Goal: Task Accomplishment & Management: Use online tool/utility

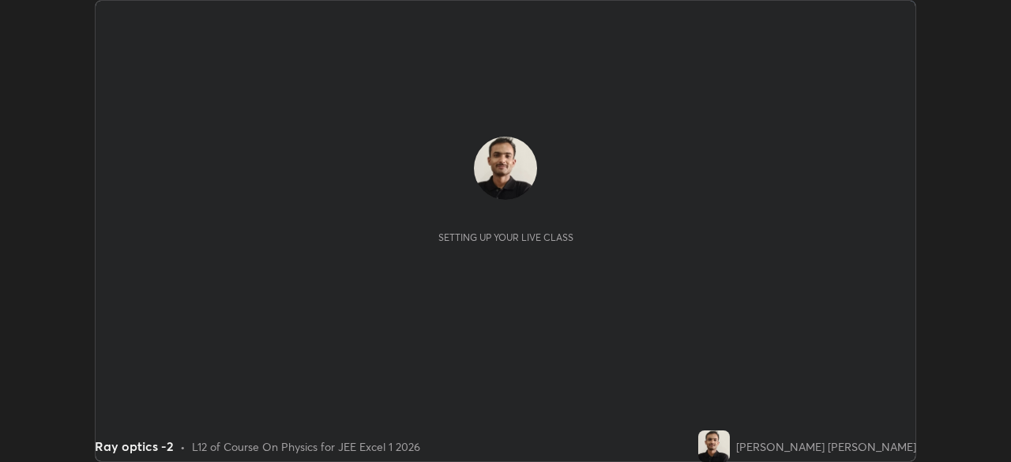
scroll to position [462, 1011]
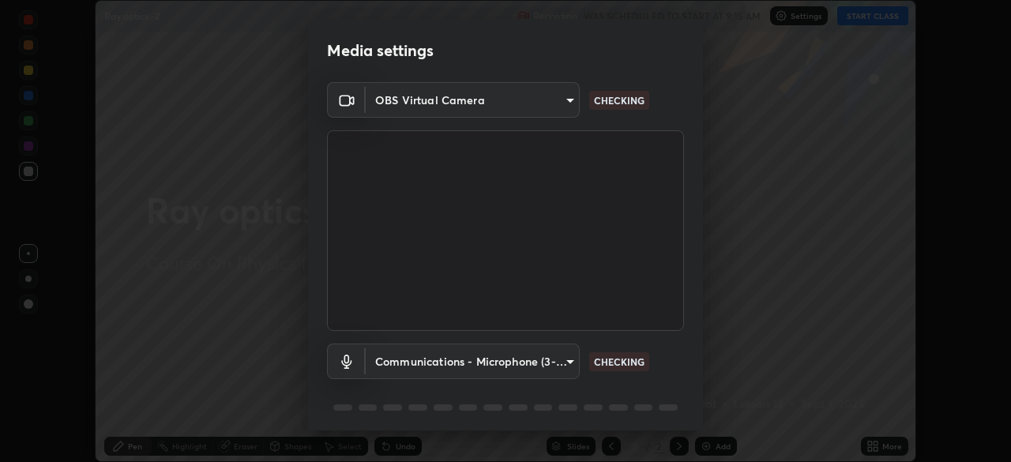
type input "05e465ff83a2709560b00517cc20afcec0d8c6759013130505a18faaf77a7109"
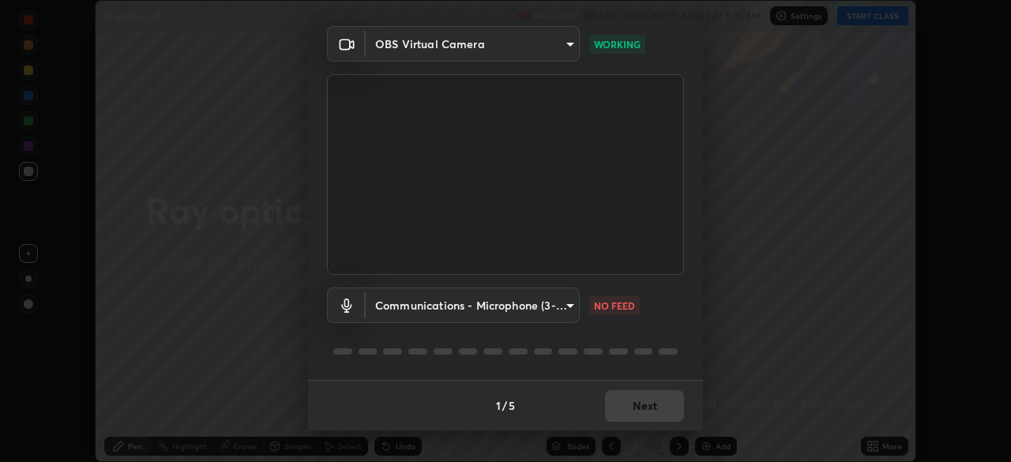
click at [563, 299] on body "Erase all Ray optics -2 Recording WAS SCHEDULED TO START AT 9:15 AM Settings ST…" at bounding box center [505, 231] width 1011 height 462
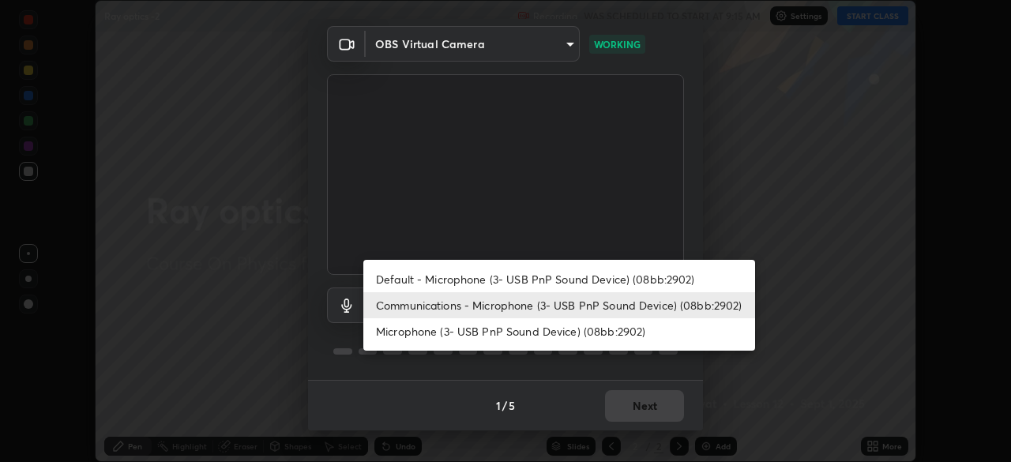
click at [478, 332] on li "Microphone (3- USB PnP Sound Device) (08bb:2902)" at bounding box center [559, 331] width 392 height 26
type input "5e0574a8248c2f94adfbdafe40ebebc0aeff2822baf224a0b93bcc512a3e164e"
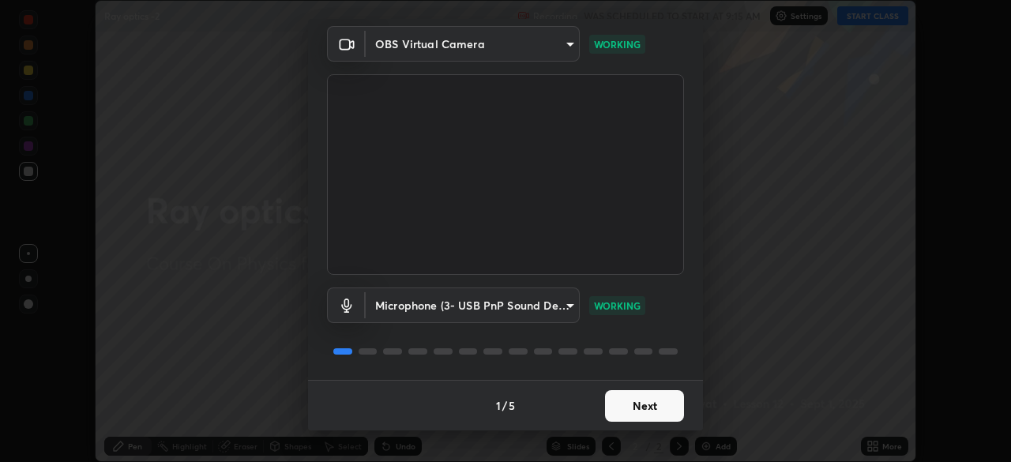
click at [654, 407] on button "Next" at bounding box center [644, 406] width 79 height 32
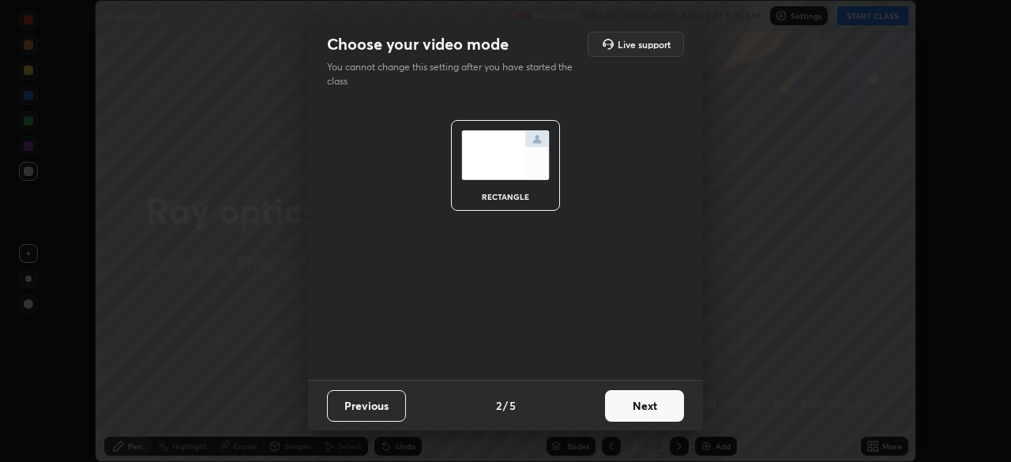
scroll to position [0, 0]
click at [627, 406] on button "Next" at bounding box center [644, 406] width 79 height 32
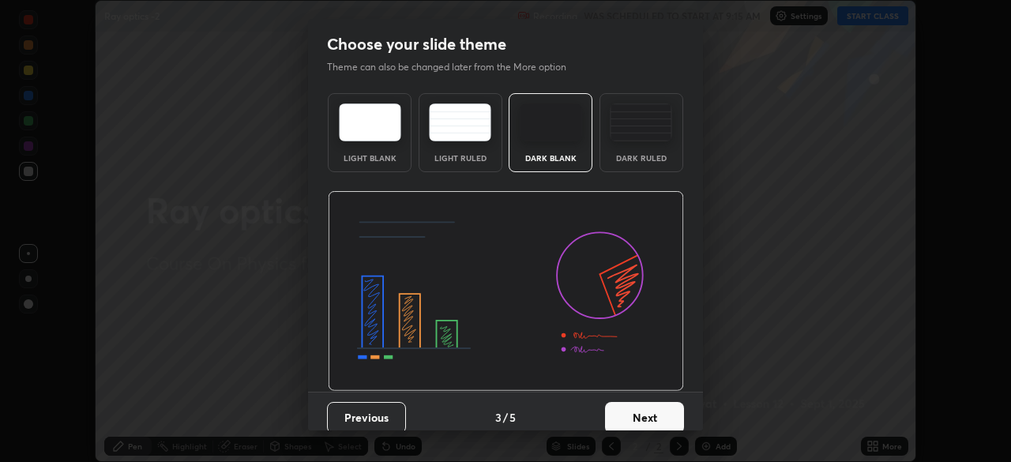
click at [634, 407] on button "Next" at bounding box center [644, 418] width 79 height 32
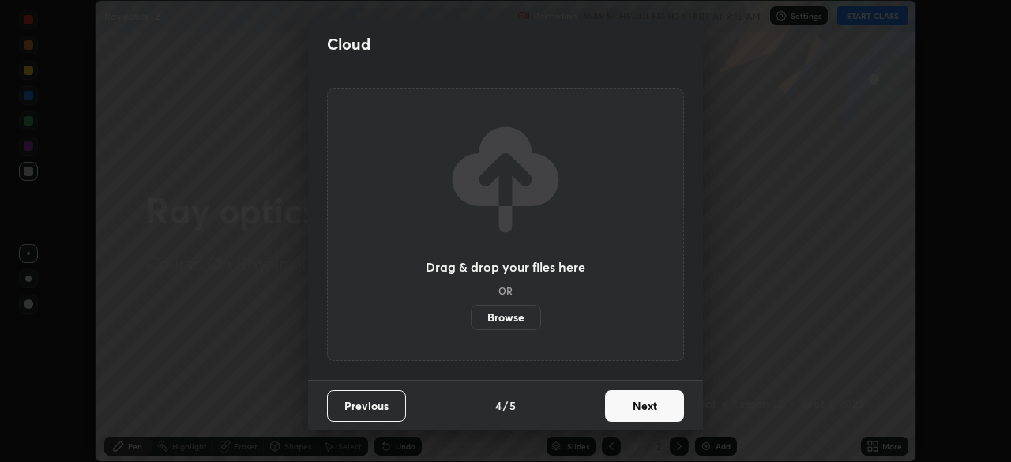
click at [634, 404] on button "Next" at bounding box center [644, 406] width 79 height 32
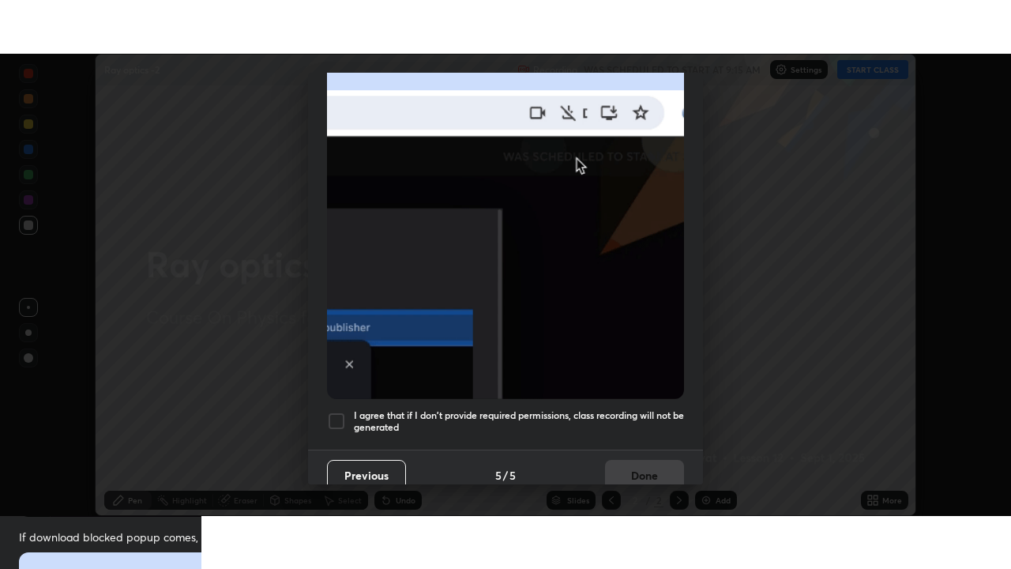
scroll to position [378, 0]
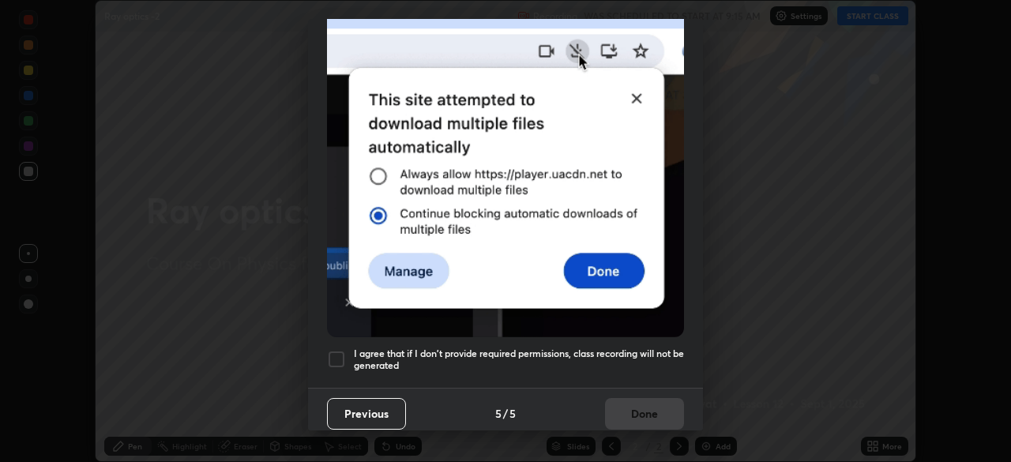
click at [341, 350] on div at bounding box center [336, 359] width 19 height 19
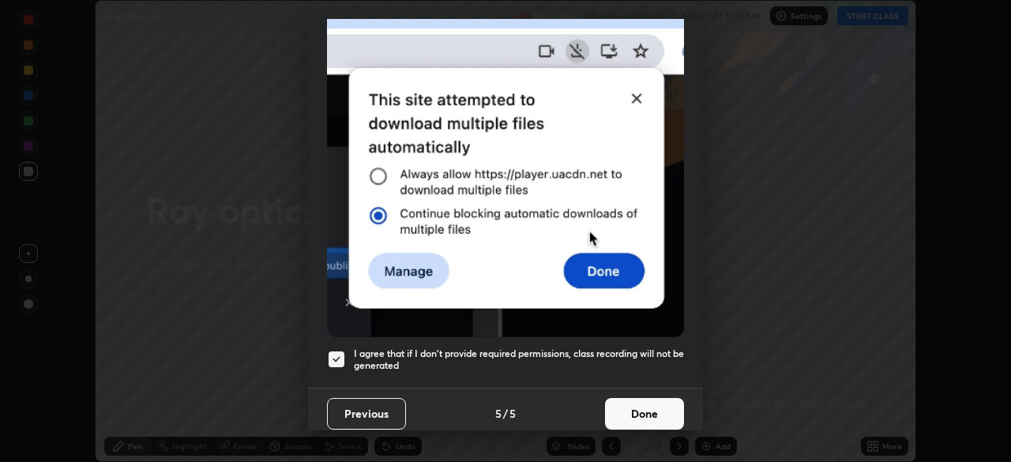
click at [640, 405] on button "Done" at bounding box center [644, 414] width 79 height 32
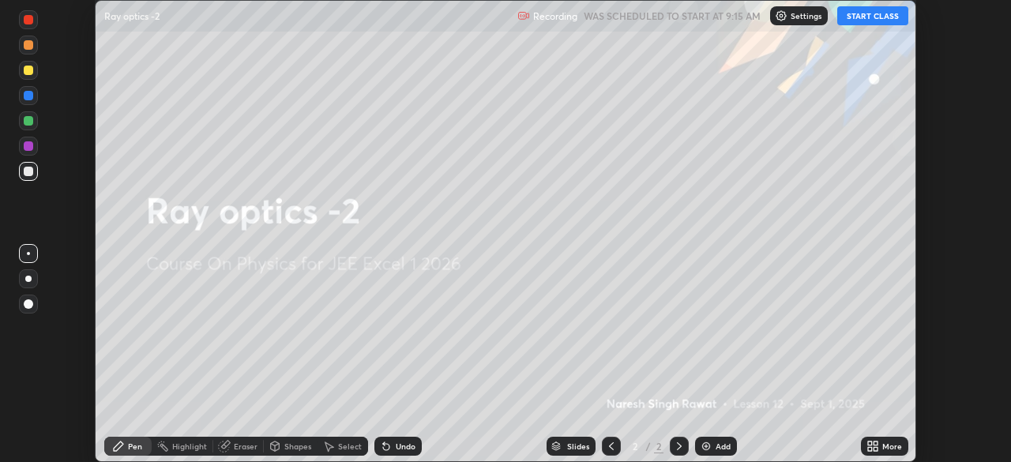
click at [870, 443] on icon at bounding box center [870, 444] width 4 height 4
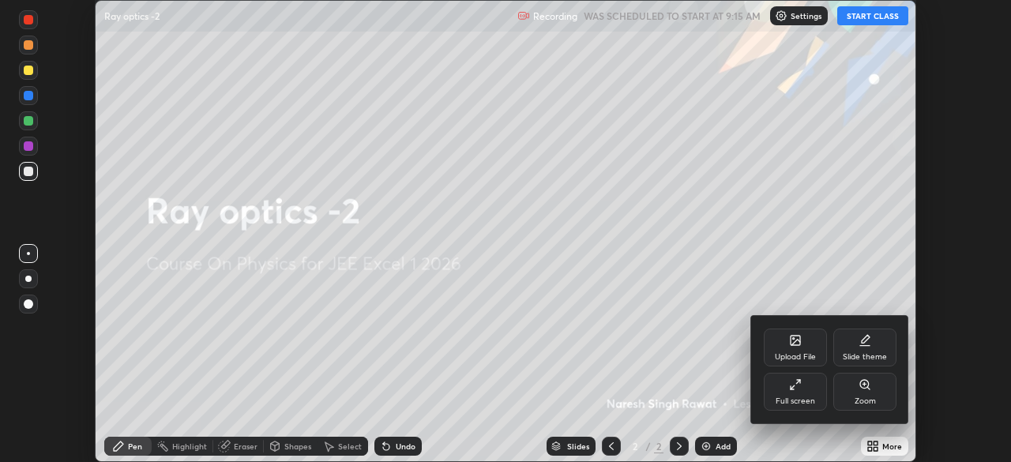
click at [782, 385] on div "Full screen" at bounding box center [795, 392] width 63 height 38
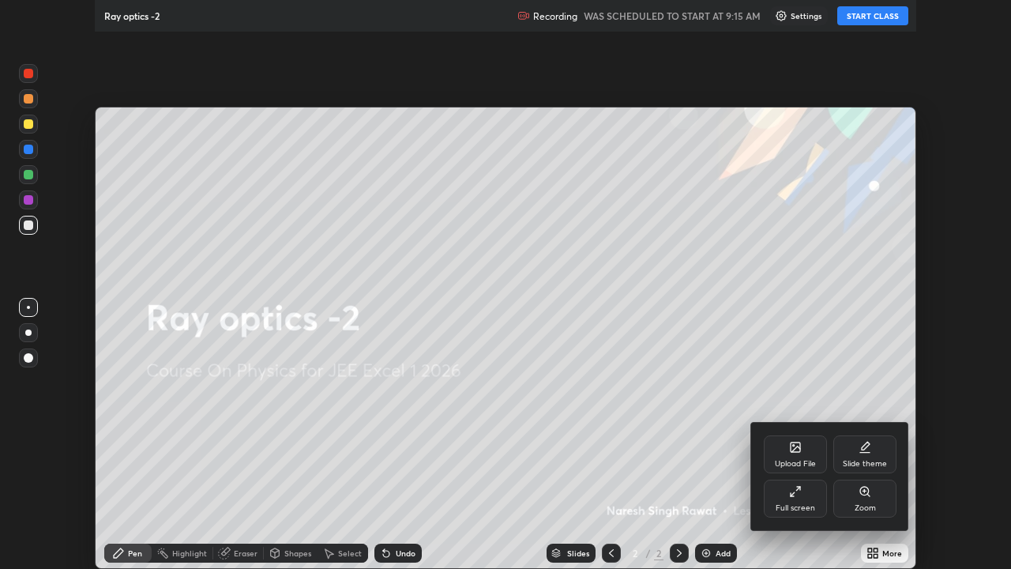
scroll to position [569, 1011]
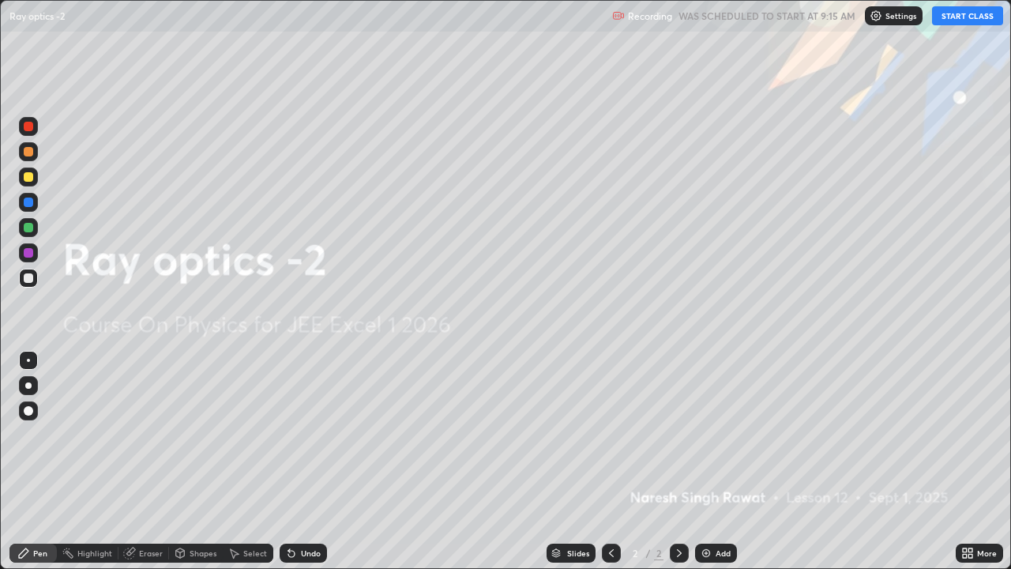
click at [970, 461] on icon at bounding box center [971, 550] width 4 height 4
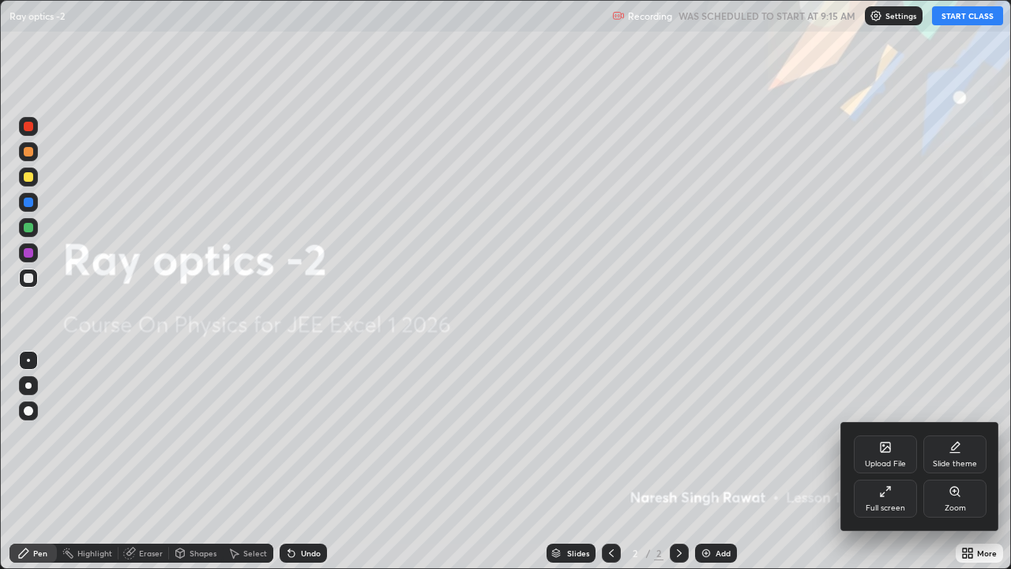
click at [964, 447] on div "Slide theme" at bounding box center [955, 454] width 63 height 38
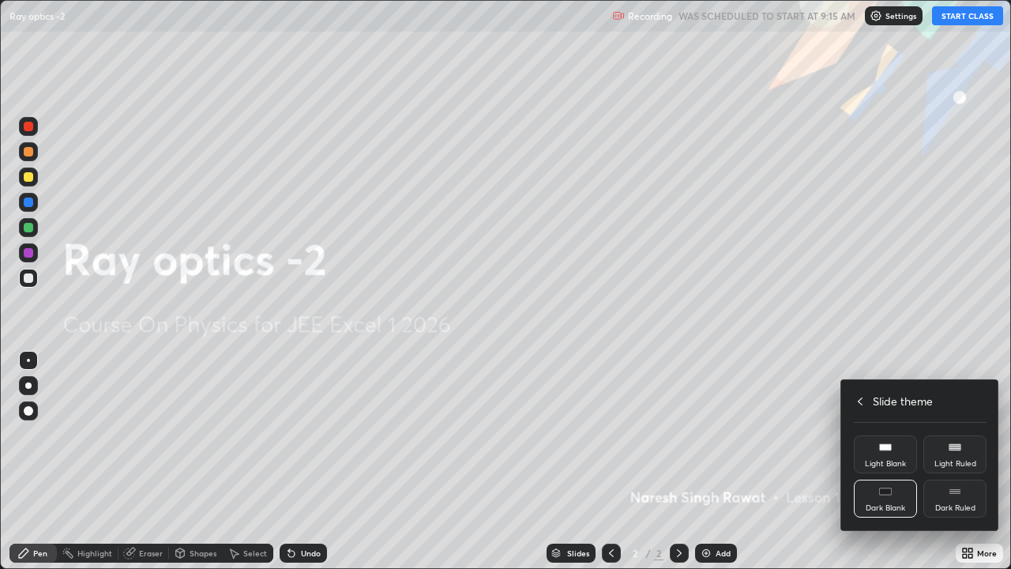
click at [955, 461] on rect at bounding box center [955, 491] width 12 height 6
click at [860, 405] on icon at bounding box center [860, 401] width 13 height 13
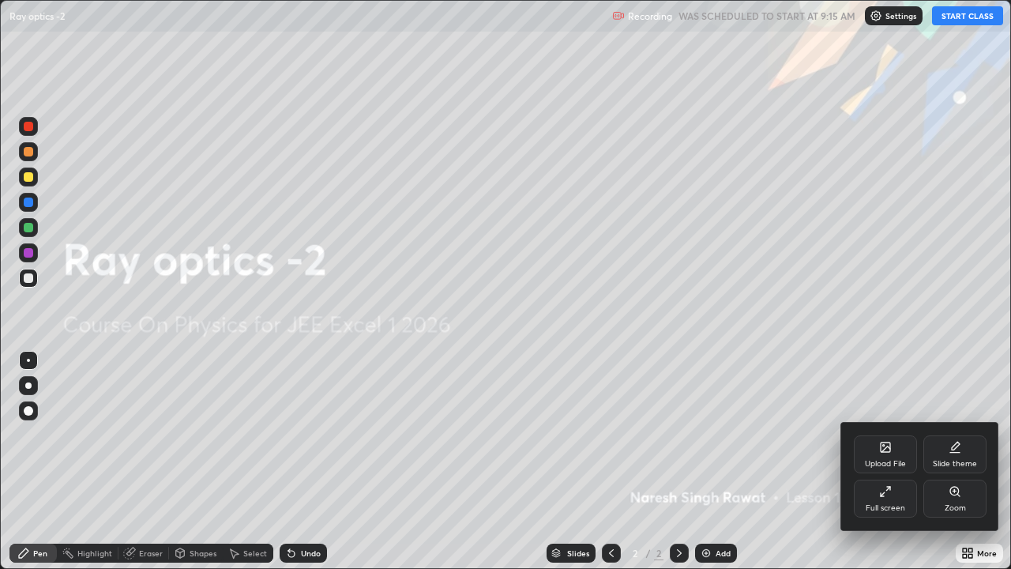
click at [804, 427] on div at bounding box center [505, 284] width 1011 height 569
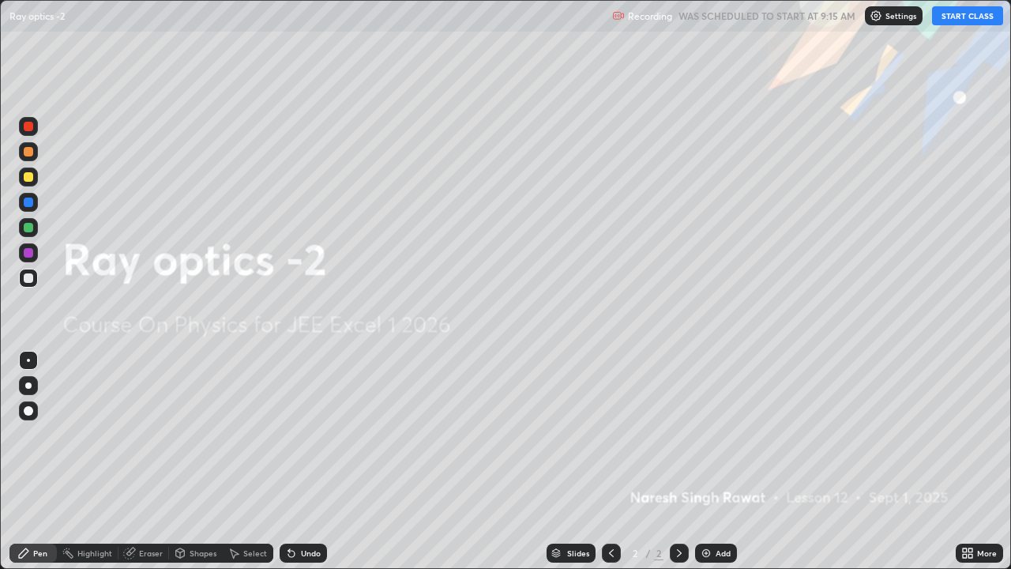
click at [958, 17] on button "START CLASS" at bounding box center [967, 15] width 71 height 19
click at [713, 461] on div "Add" at bounding box center [716, 553] width 42 height 19
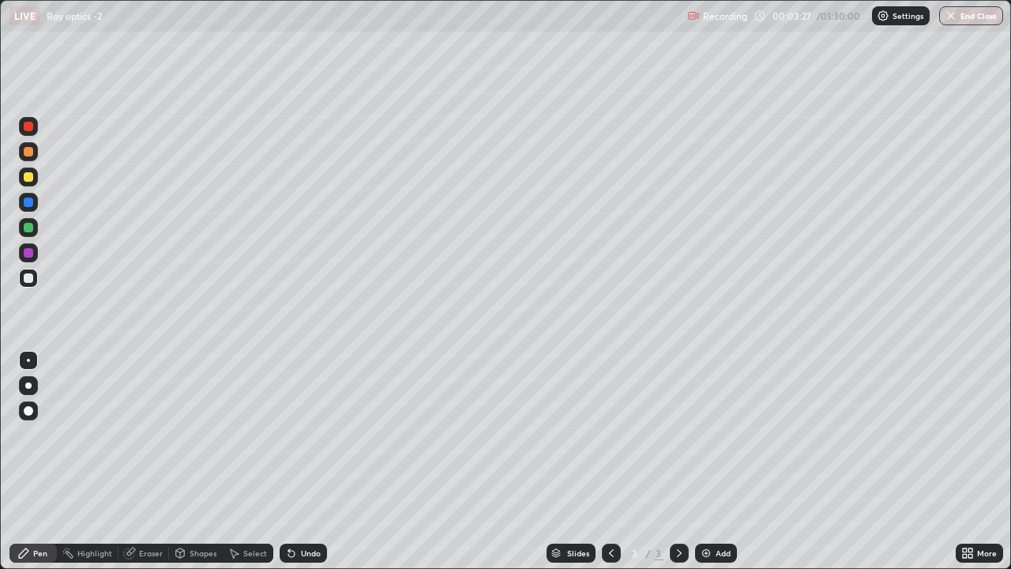
click at [30, 154] on div at bounding box center [28, 151] width 9 height 9
click at [27, 230] on div at bounding box center [28, 227] width 9 height 9
click at [180, 461] on icon at bounding box center [180, 555] width 0 height 6
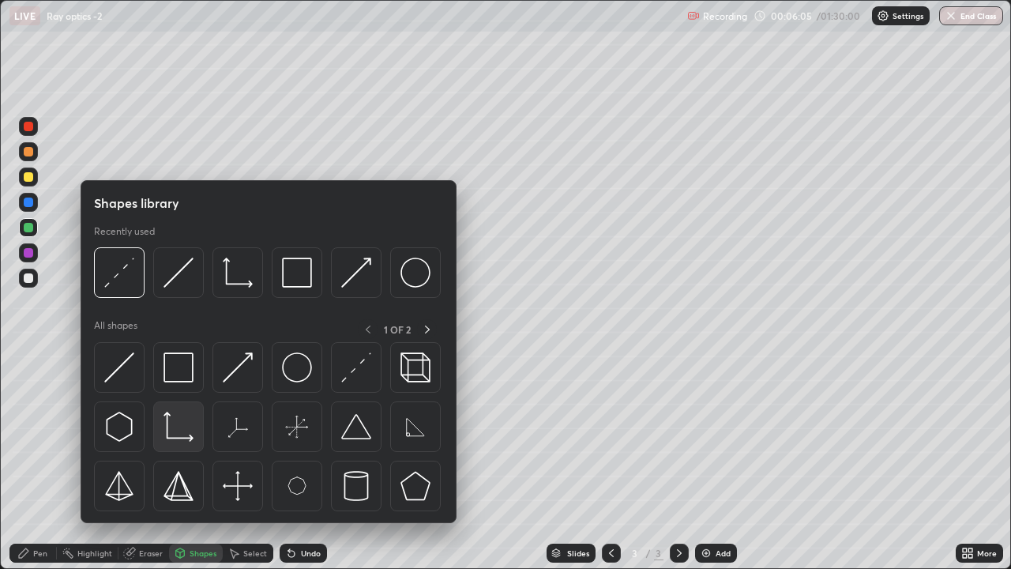
click at [178, 435] on img at bounding box center [179, 427] width 30 height 30
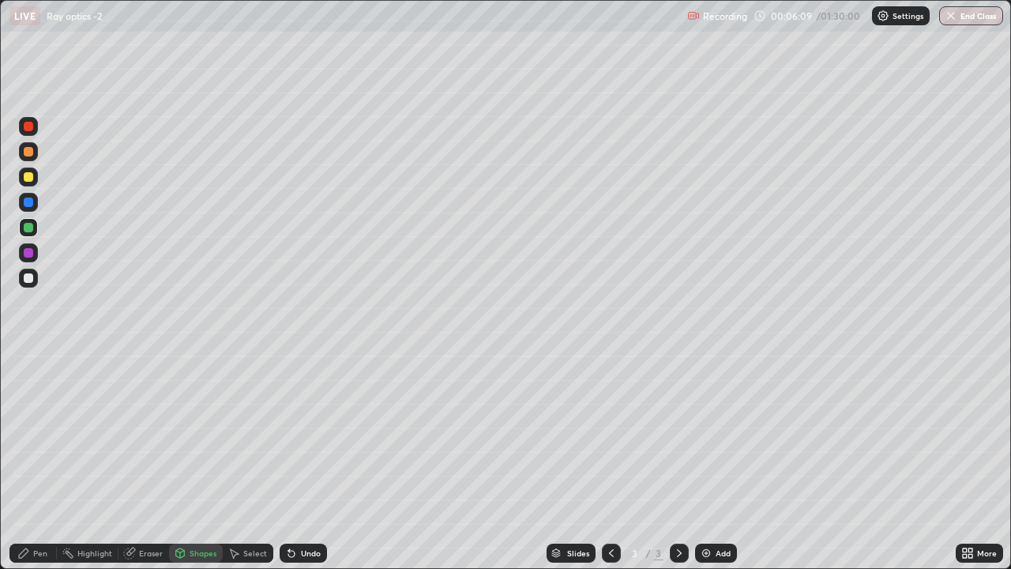
click at [28, 151] on div at bounding box center [28, 151] width 9 height 9
click at [36, 461] on div "Pen" at bounding box center [40, 553] width 14 height 8
click at [178, 461] on icon at bounding box center [180, 552] width 9 height 9
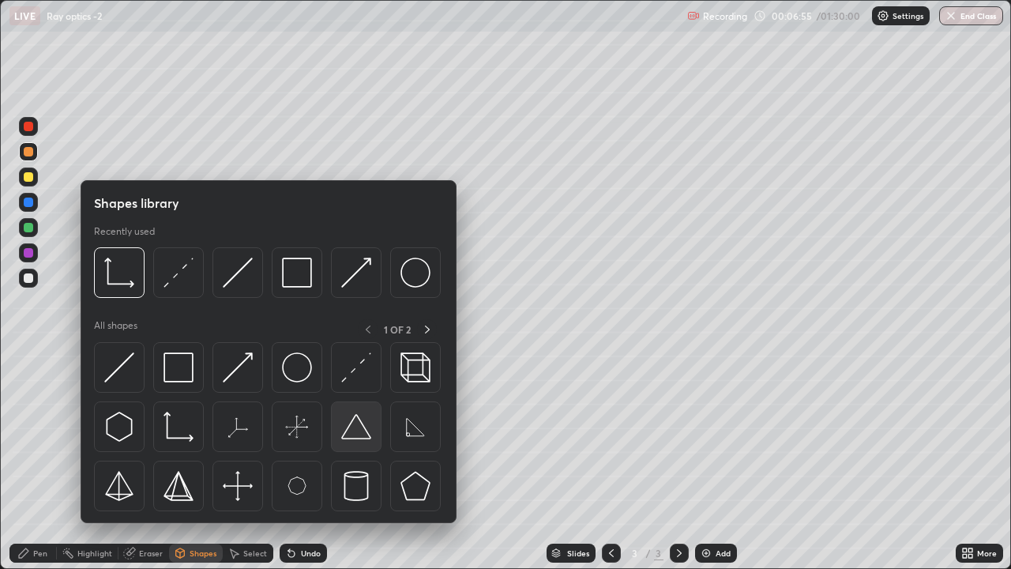
click at [352, 431] on img at bounding box center [356, 427] width 30 height 30
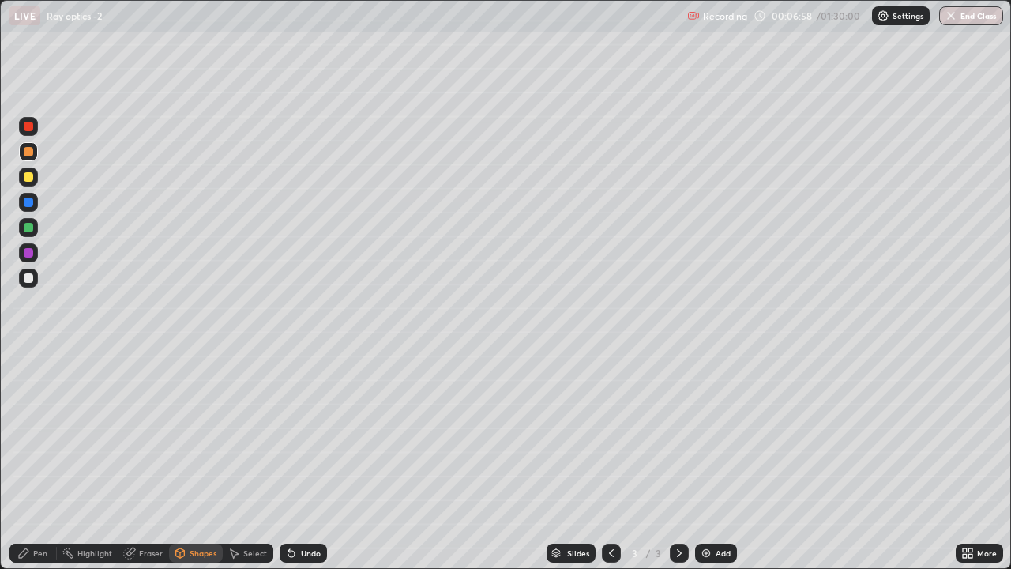
click at [34, 461] on div "Pen" at bounding box center [32, 553] width 47 height 19
click at [31, 281] on div at bounding box center [28, 277] width 9 height 9
click at [13, 461] on div "Pen" at bounding box center [32, 553] width 47 height 19
click at [28, 228] on div at bounding box center [28, 227] width 9 height 9
click at [26, 172] on div at bounding box center [28, 176] width 9 height 9
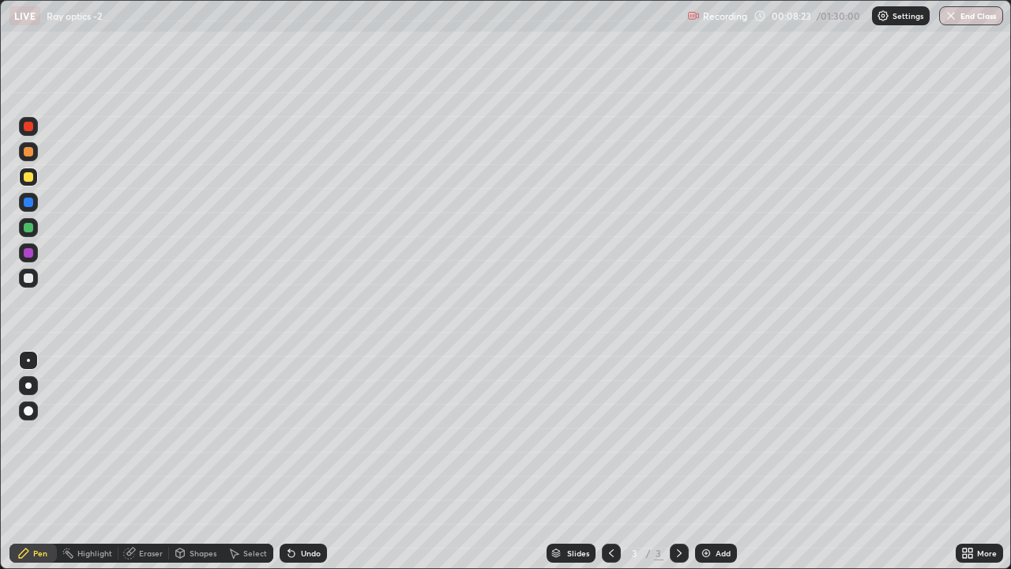
click at [24, 282] on div at bounding box center [28, 278] width 19 height 19
click at [301, 461] on div "Undo" at bounding box center [311, 553] width 20 height 8
click at [295, 461] on div "Undo" at bounding box center [303, 553] width 47 height 19
click at [28, 175] on div at bounding box center [28, 176] width 9 height 9
click at [132, 461] on icon at bounding box center [130, 552] width 9 height 8
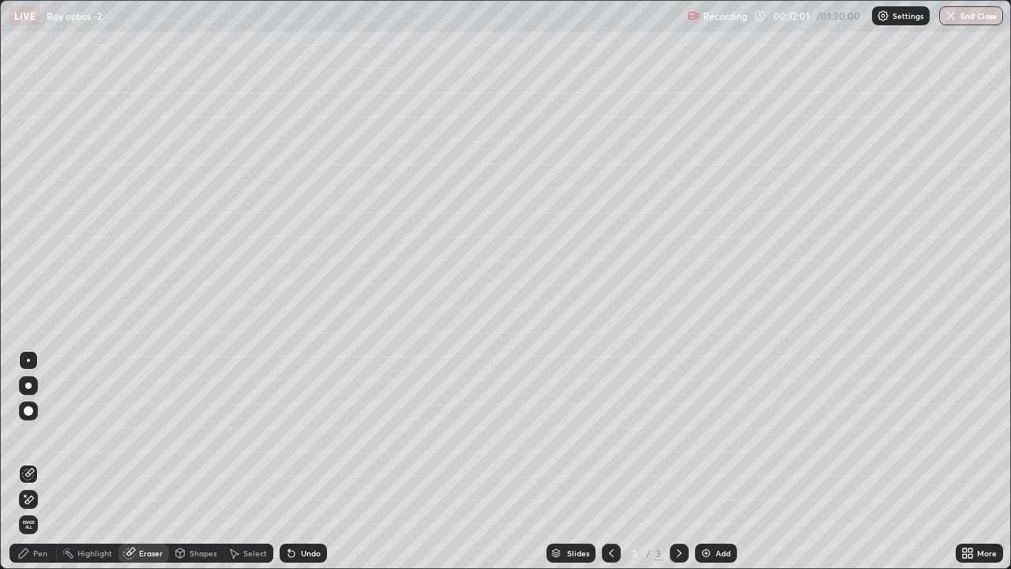
click at [178, 461] on icon at bounding box center [180, 552] width 9 height 2
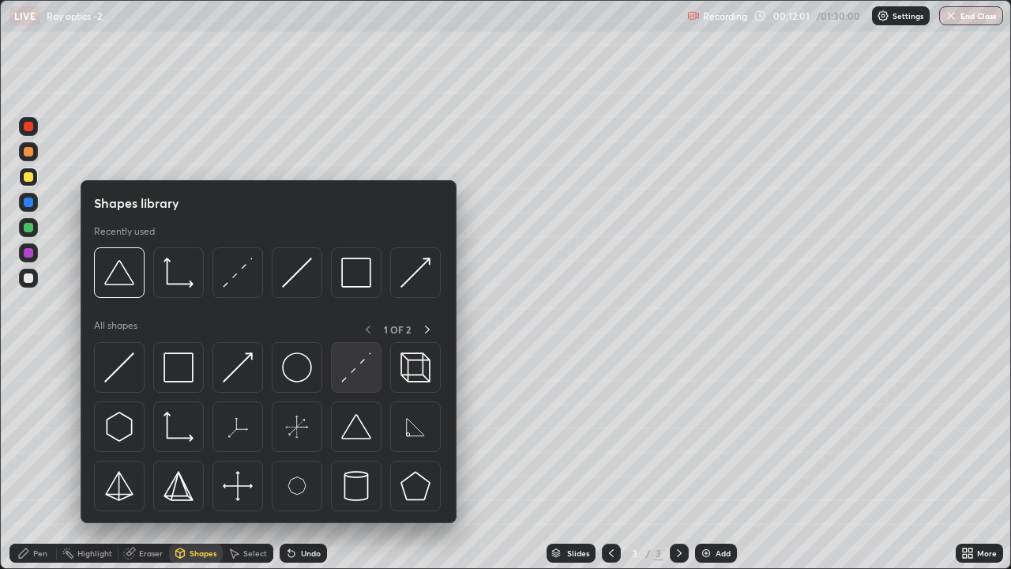
click at [342, 375] on img at bounding box center [356, 367] width 30 height 30
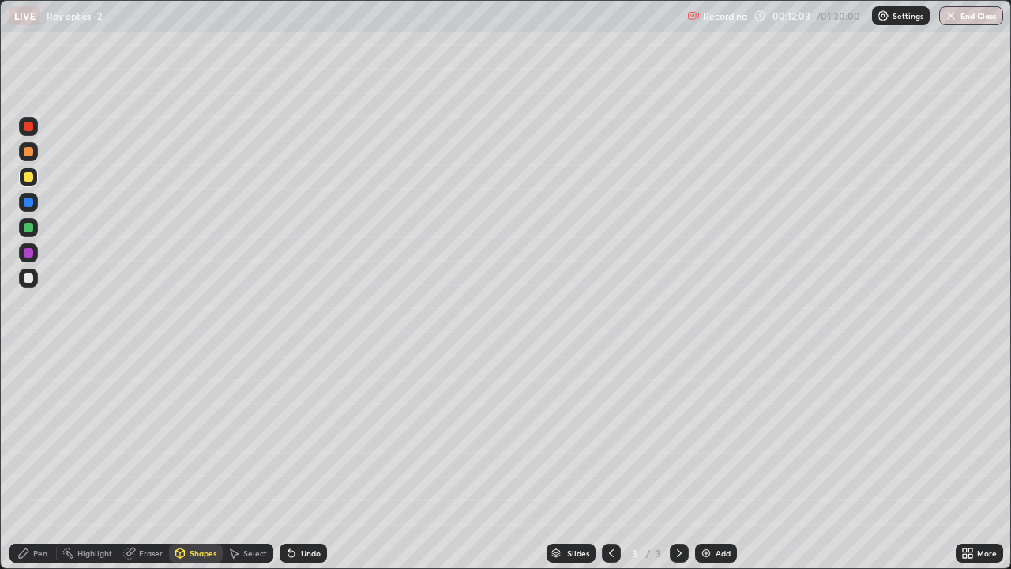
click at [30, 156] on div at bounding box center [28, 151] width 9 height 9
click at [27, 276] on div at bounding box center [28, 277] width 9 height 9
click at [22, 461] on icon at bounding box center [23, 553] width 13 height 13
click at [179, 461] on icon at bounding box center [180, 552] width 9 height 2
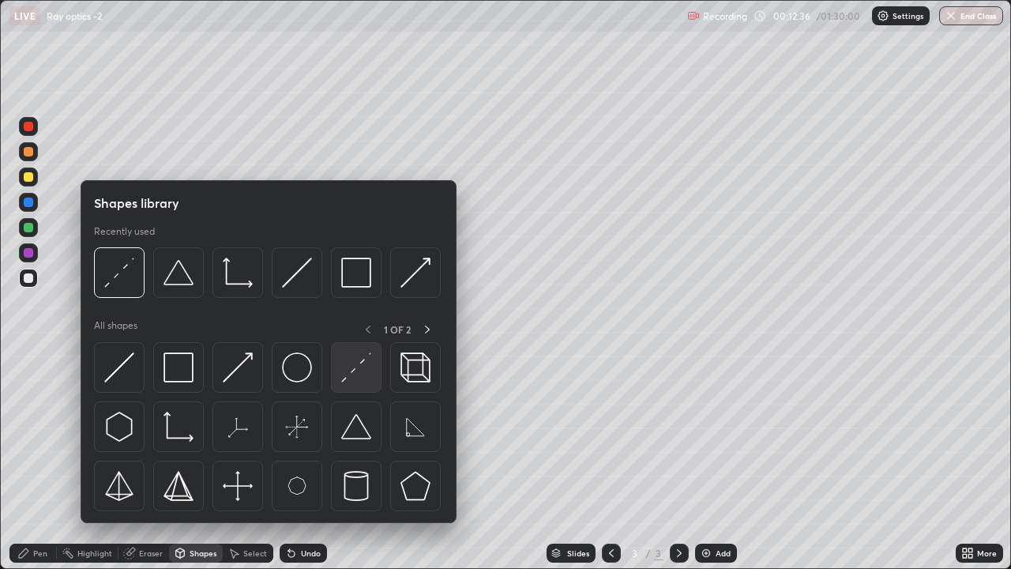
click at [352, 371] on img at bounding box center [356, 367] width 30 height 30
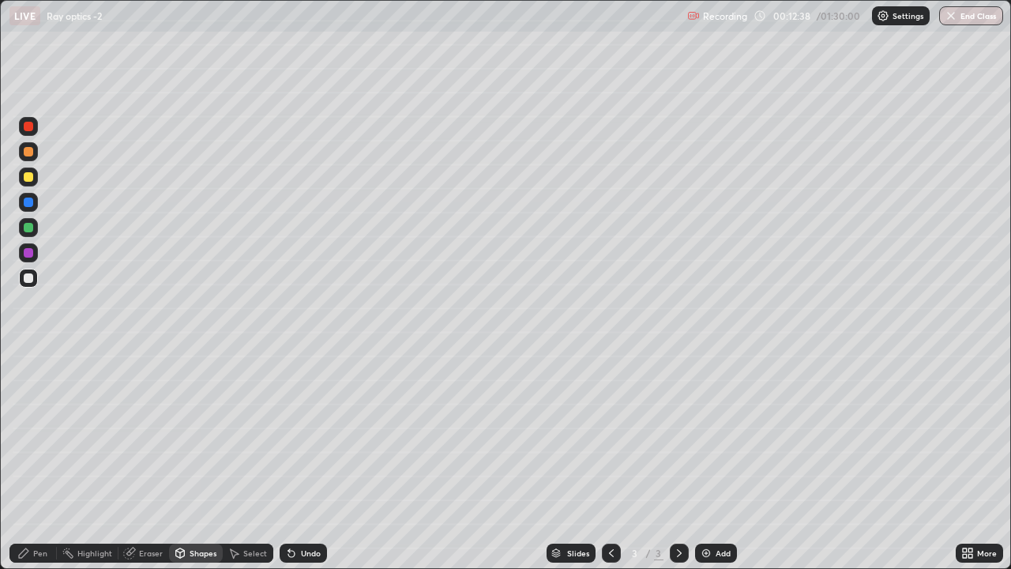
click at [24, 461] on icon at bounding box center [23, 553] width 13 height 13
click at [31, 280] on div at bounding box center [28, 277] width 9 height 9
click at [248, 461] on div "Select" at bounding box center [255, 553] width 24 height 8
